Goal: Task Accomplishment & Management: Use online tool/utility

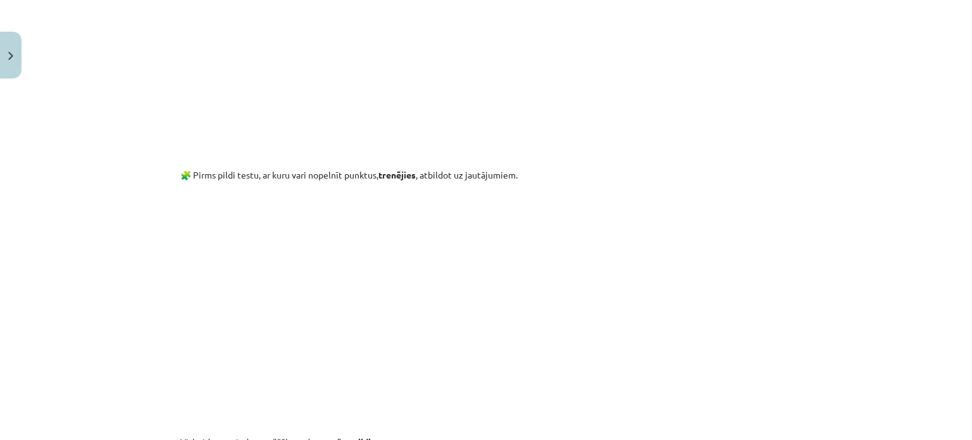
scroll to position [2683, 0]
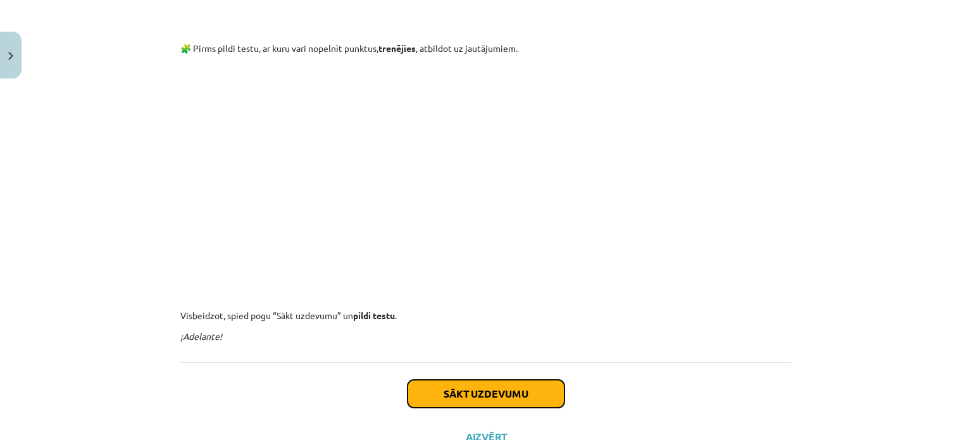
click at [501, 394] on button "Sākt uzdevumu" at bounding box center [486, 394] width 157 height 28
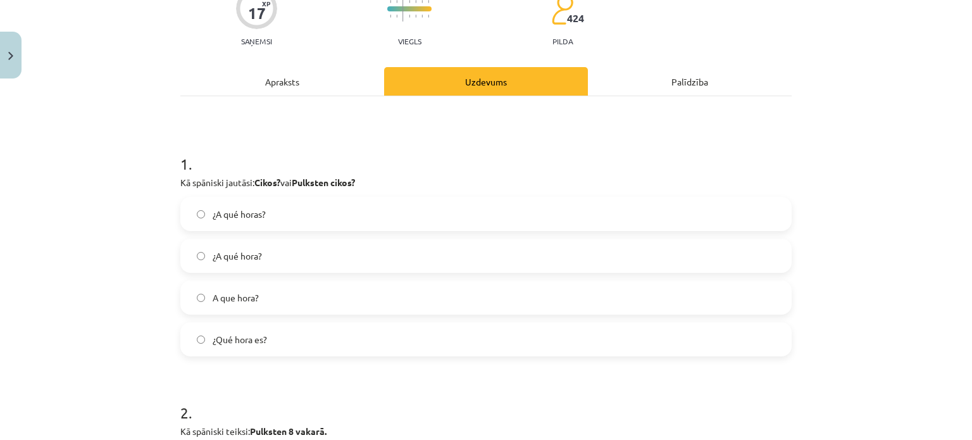
scroll to position [158, 0]
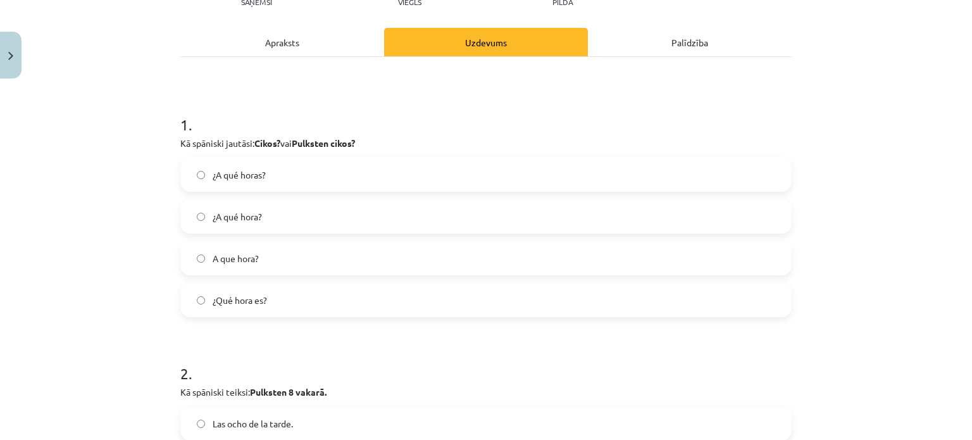
click at [345, 303] on label "¿Qué hora es?" at bounding box center [486, 300] width 609 height 32
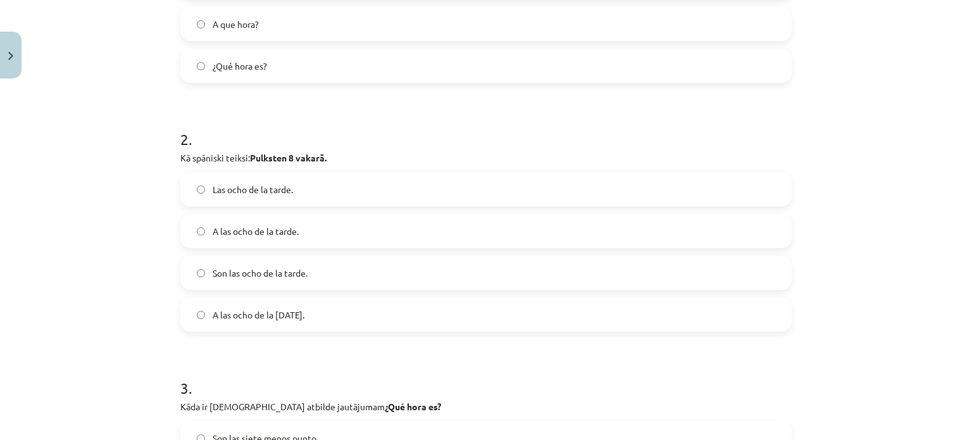
scroll to position [411, 0]
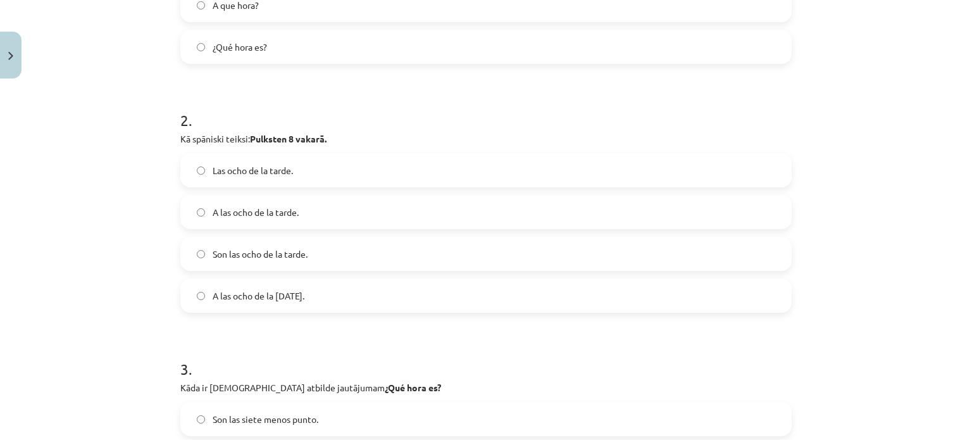
click at [342, 261] on label "Son las ocho de la tarde." at bounding box center [486, 254] width 609 height 32
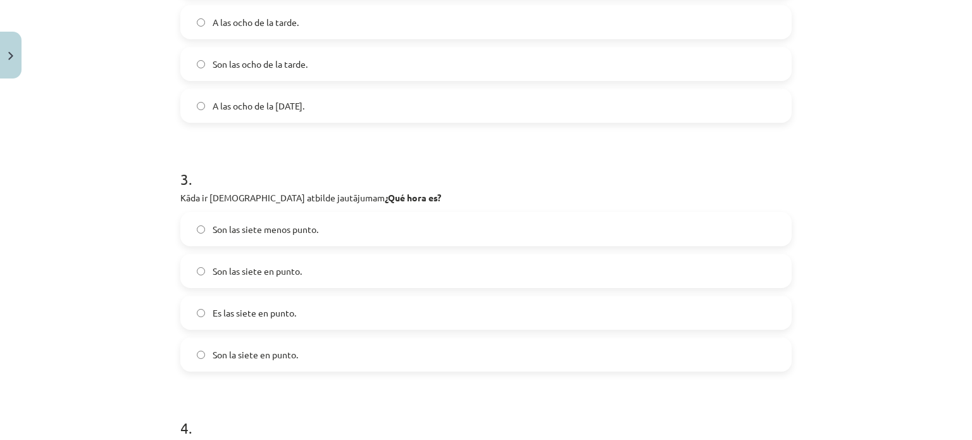
scroll to position [664, 0]
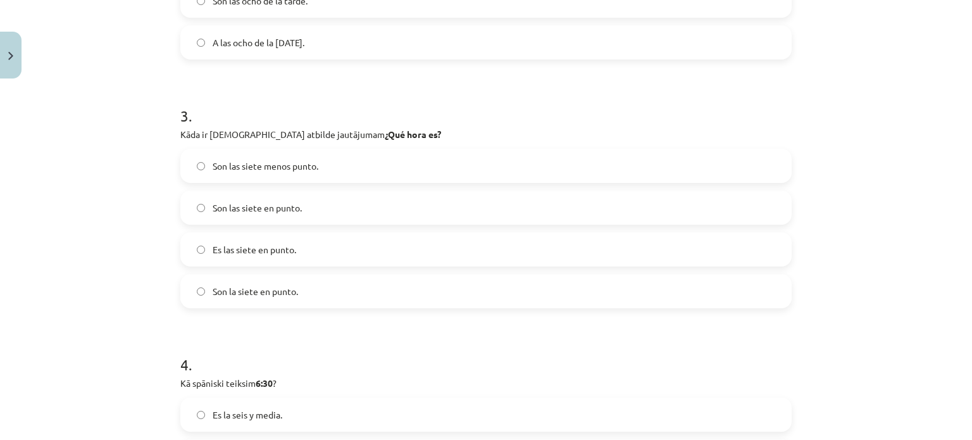
click at [289, 203] on span "Son las siete en punto." at bounding box center [257, 207] width 89 height 13
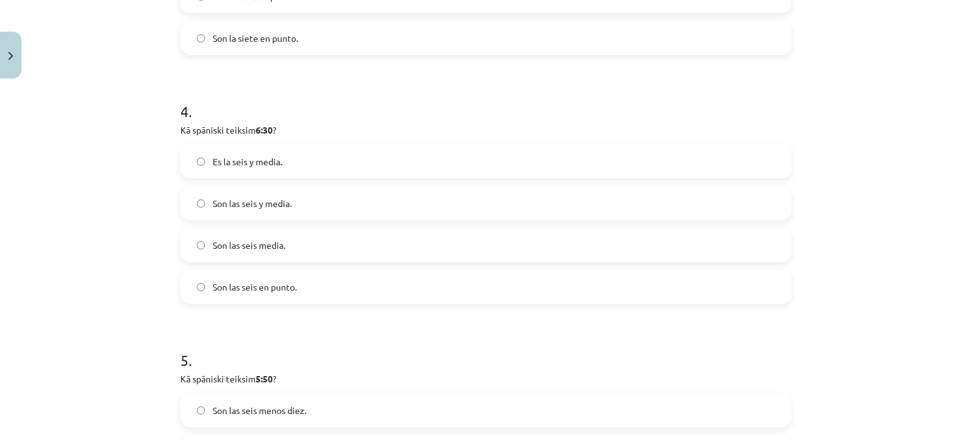
click at [289, 208] on label "Son las seis y media." at bounding box center [486, 203] width 609 height 32
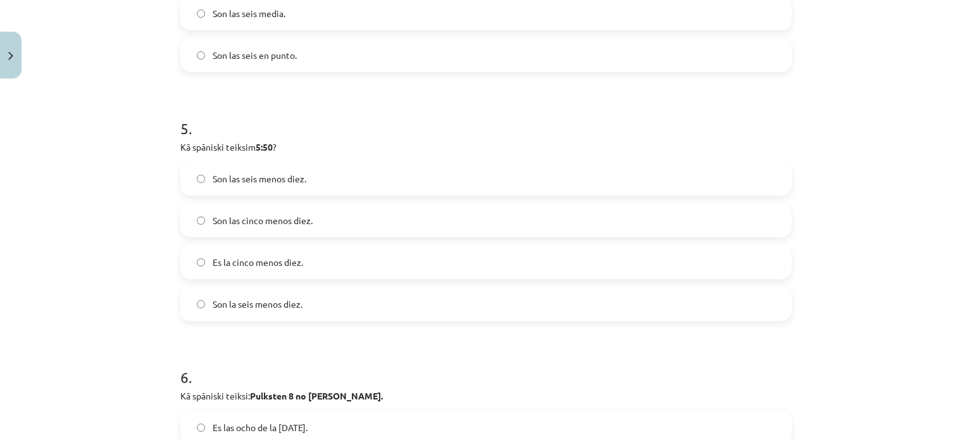
scroll to position [1171, 0]
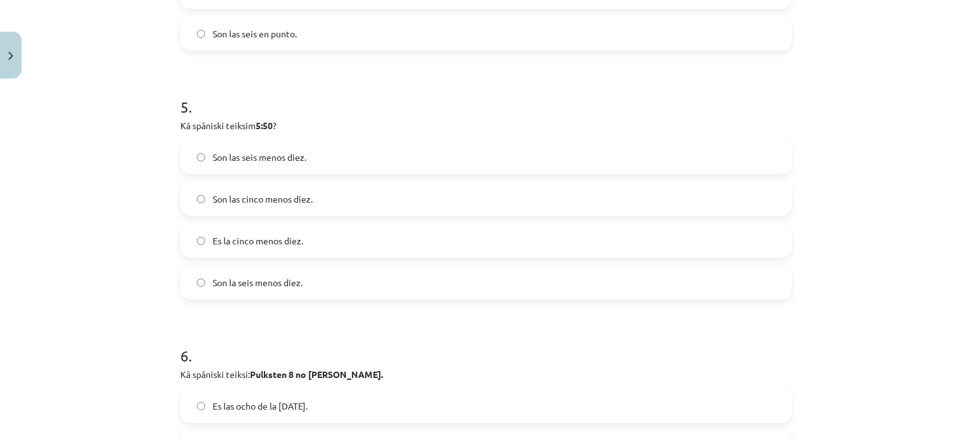
click at [251, 201] on span "Son las cinco menos diez." at bounding box center [263, 198] width 100 height 13
click at [269, 161] on span "Son las seis menos diez." at bounding box center [260, 157] width 94 height 13
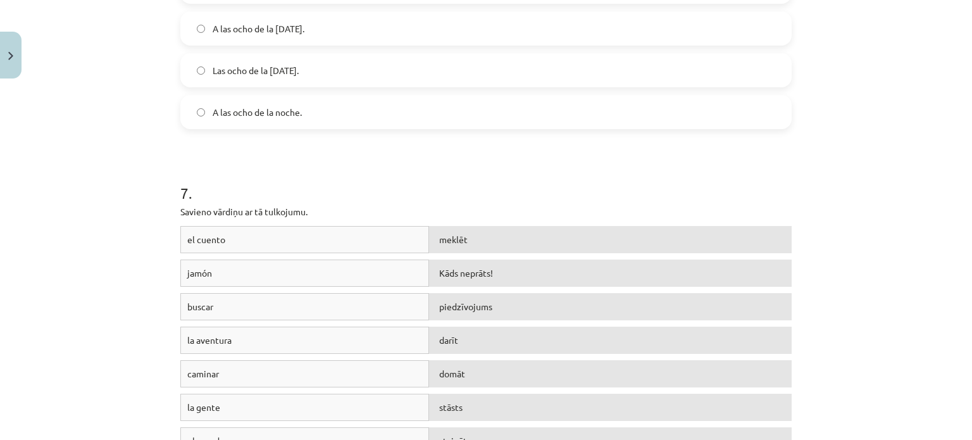
scroll to position [1407, 0]
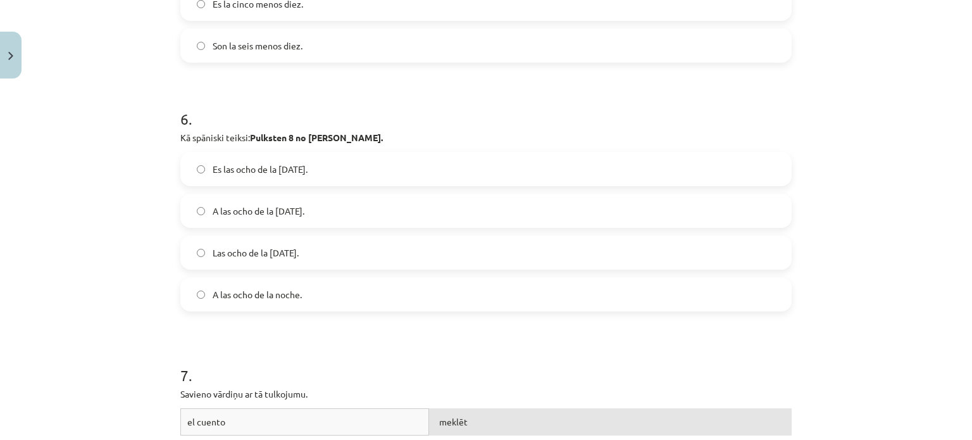
click at [303, 210] on span "A las ocho de la [DATE]." at bounding box center [259, 210] width 92 height 13
click at [294, 153] on label "Es las ocho de la [DATE]." at bounding box center [486, 169] width 609 height 32
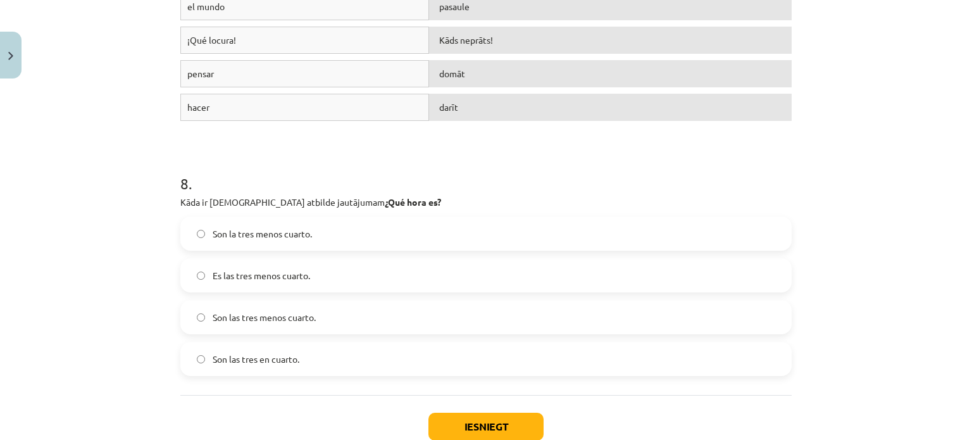
scroll to position [2103, 0]
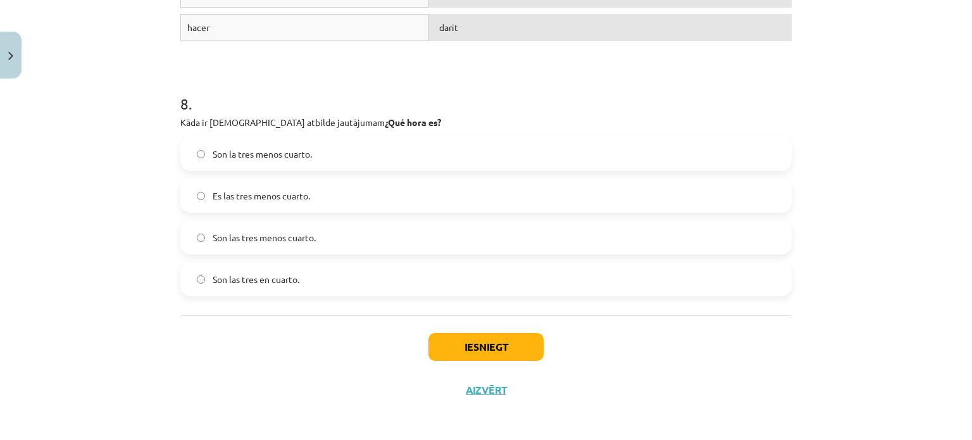
click at [348, 190] on label "Es las tres menos cuarto." at bounding box center [486, 196] width 609 height 32
click at [340, 242] on label "Son las tres menos cuarto." at bounding box center [486, 237] width 609 height 32
click at [480, 341] on button "Iesniegt" at bounding box center [485, 347] width 115 height 28
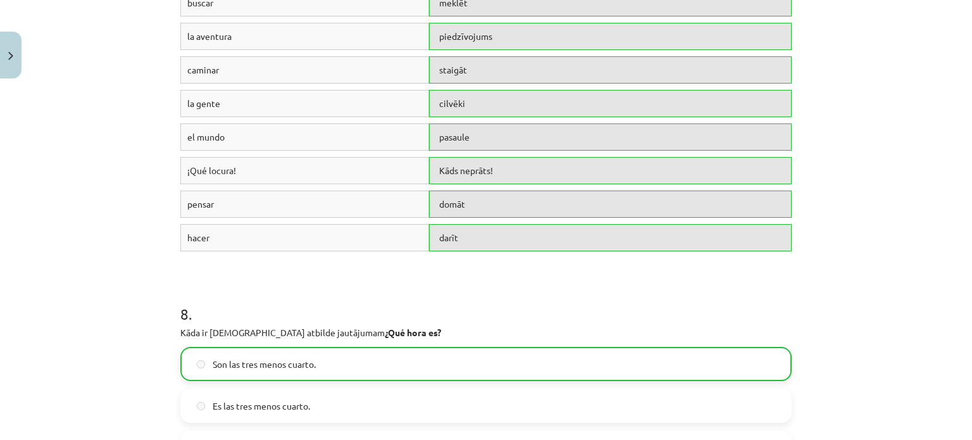
scroll to position [2143, 0]
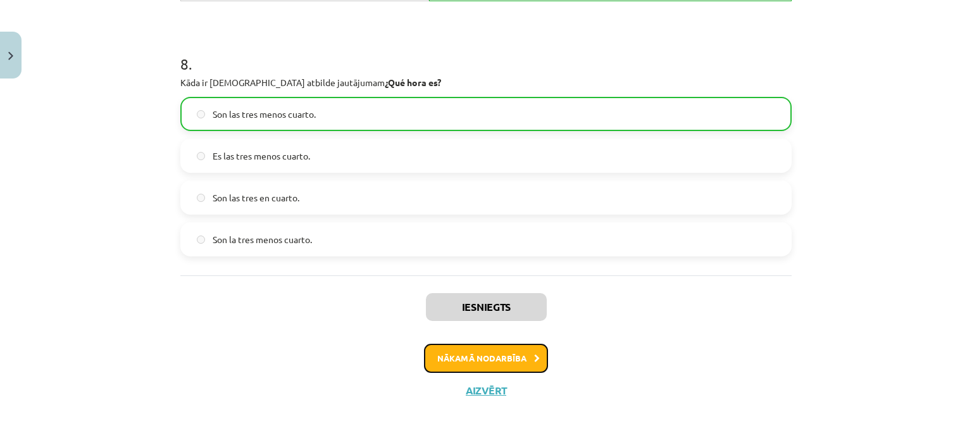
click at [485, 354] on button "Nākamā nodarbība" at bounding box center [486, 358] width 124 height 29
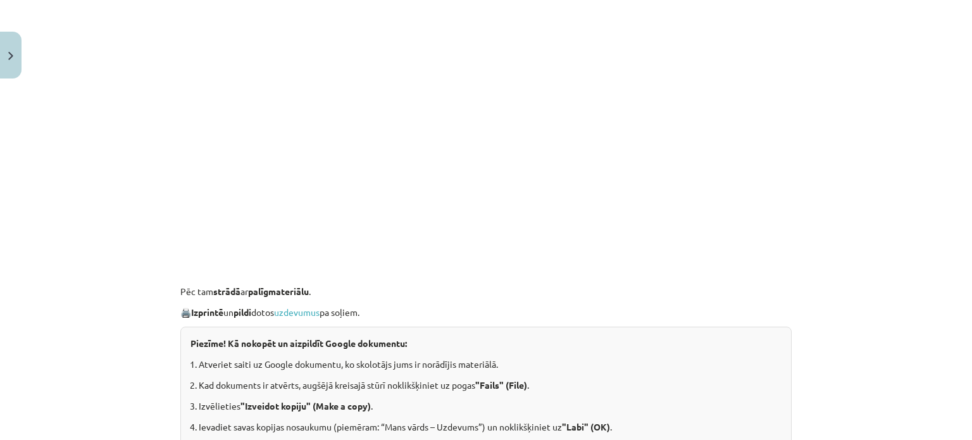
scroll to position [664, 0]
